Goal: Task Accomplishment & Management: Manage account settings

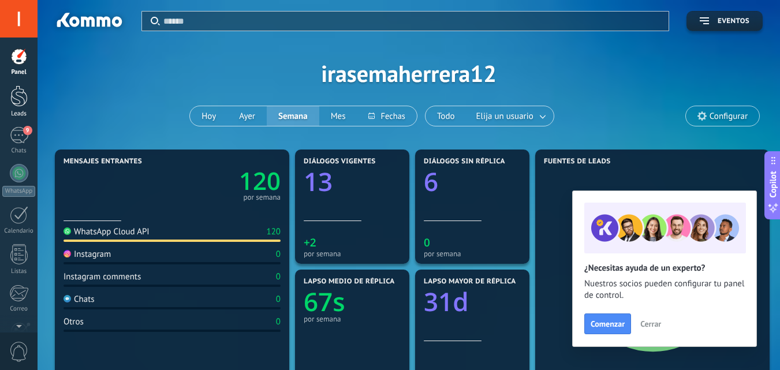
click at [23, 102] on div at bounding box center [18, 95] width 17 height 21
